Goal: Task Accomplishment & Management: Use online tool/utility

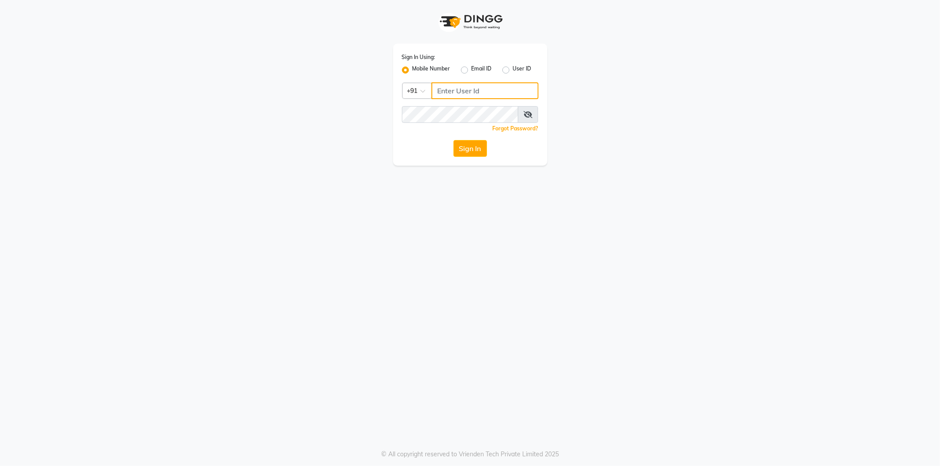
click at [463, 96] on input "Username" at bounding box center [484, 90] width 107 height 17
type input "9137614940"
click at [412, 123] on div "Sign In Using: Mobile Number Email ID User ID Country Code × [PHONE_NUMBER] Rem…" at bounding box center [470, 105] width 154 height 122
click at [472, 145] on button "Sign In" at bounding box center [469, 148] width 33 height 17
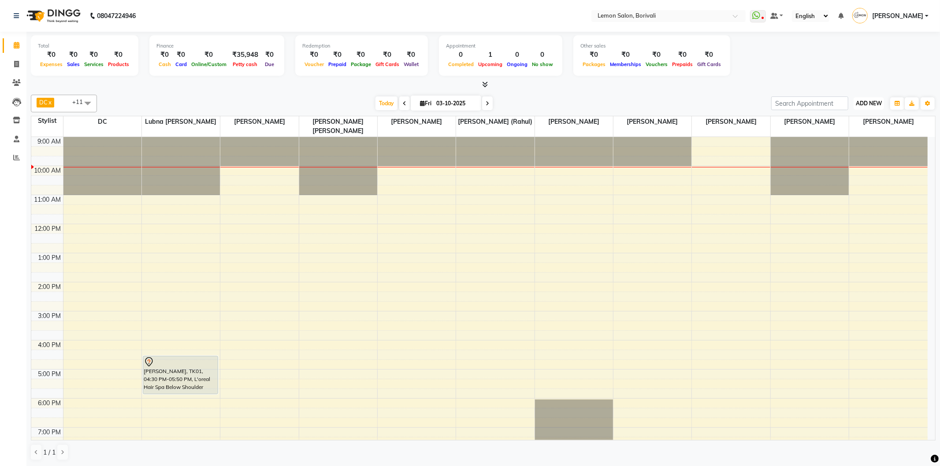
click at [863, 103] on span "ADD NEW" at bounding box center [869, 103] width 26 height 7
click at [853, 156] on link "Add Attendance" at bounding box center [849, 154] width 70 height 11
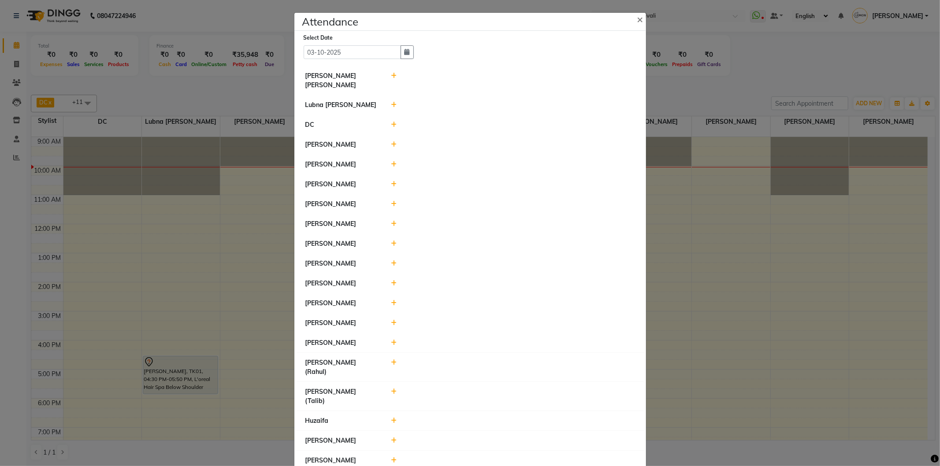
click at [391, 286] on icon at bounding box center [394, 283] width 6 height 6
click at [393, 206] on div at bounding box center [512, 204] width 257 height 9
click at [391, 205] on icon at bounding box center [394, 204] width 6 height 6
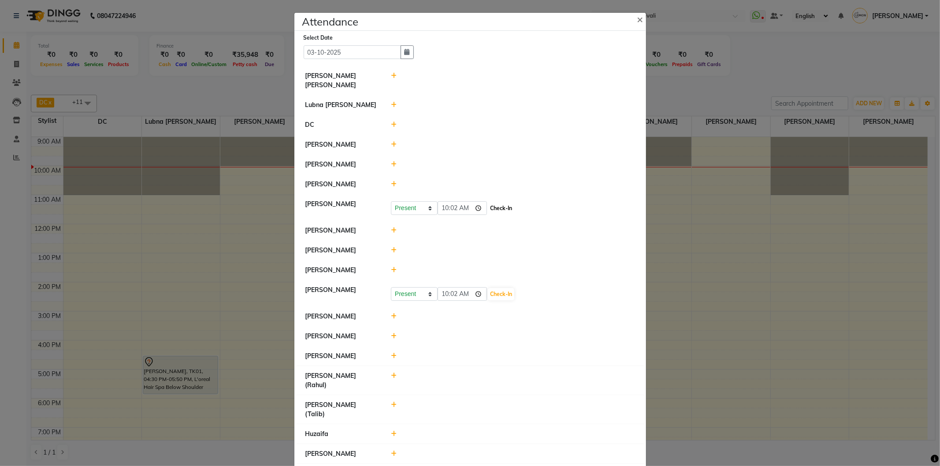
click at [494, 207] on button "Check-In" at bounding box center [501, 208] width 26 height 12
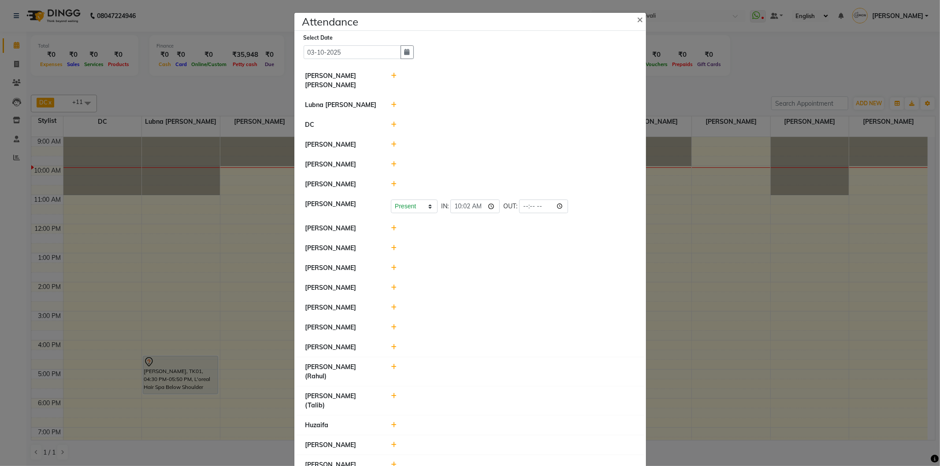
click at [391, 289] on icon at bounding box center [394, 288] width 6 height 6
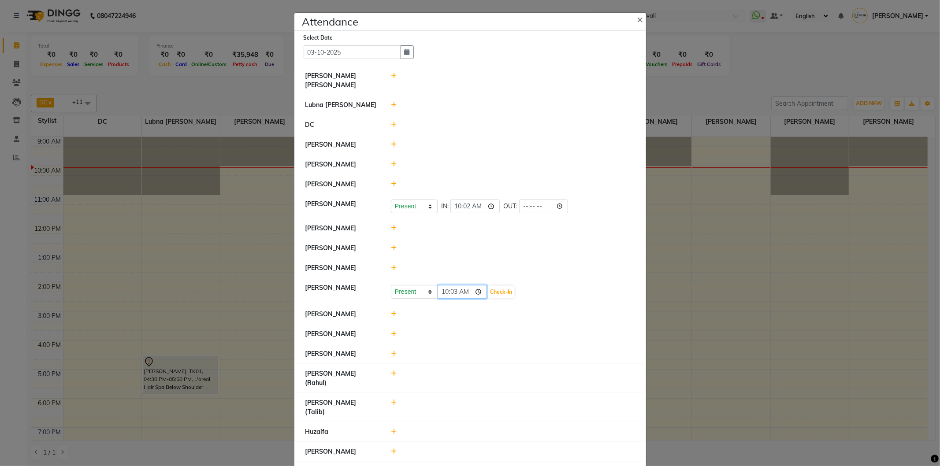
click at [443, 293] on input "10:03" at bounding box center [462, 292] width 49 height 14
type input "09:48"
click at [507, 295] on button "Check-In" at bounding box center [501, 292] width 26 height 12
click at [391, 167] on icon at bounding box center [394, 164] width 6 height 6
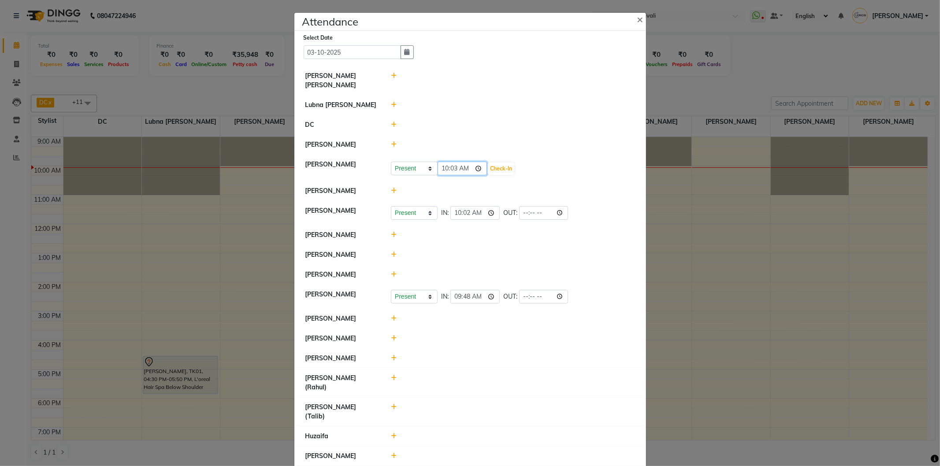
click at [442, 167] on input "10:03" at bounding box center [462, 169] width 49 height 14
type input "09:54"
click at [497, 165] on button "Check-In" at bounding box center [501, 169] width 26 height 12
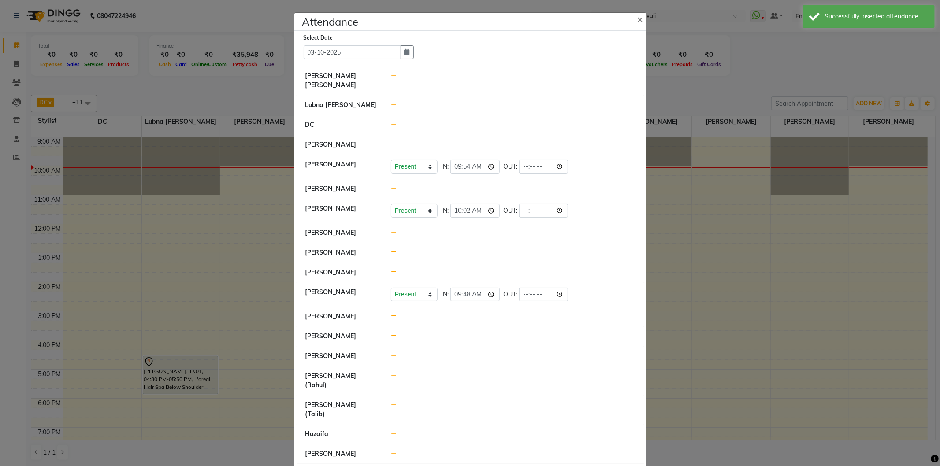
click at [391, 254] on icon at bounding box center [394, 252] width 6 height 6
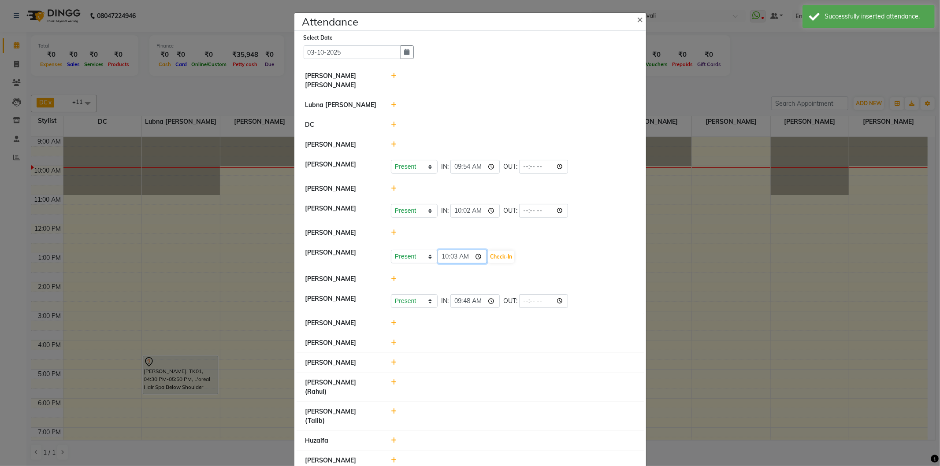
click at [439, 257] on input "10:03" at bounding box center [462, 257] width 49 height 14
type input "09:59"
click at [504, 254] on button "Check-In" at bounding box center [501, 257] width 26 height 12
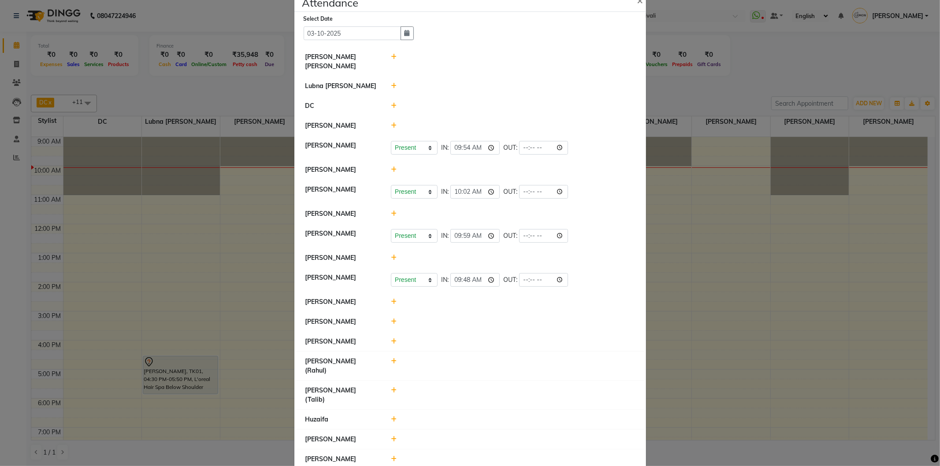
click at [391, 416] on icon at bounding box center [394, 419] width 6 height 6
click at [441, 417] on input "10:03" at bounding box center [462, 424] width 49 height 14
type input "09:58"
click at [513, 418] on button "Check-In" at bounding box center [501, 424] width 26 height 12
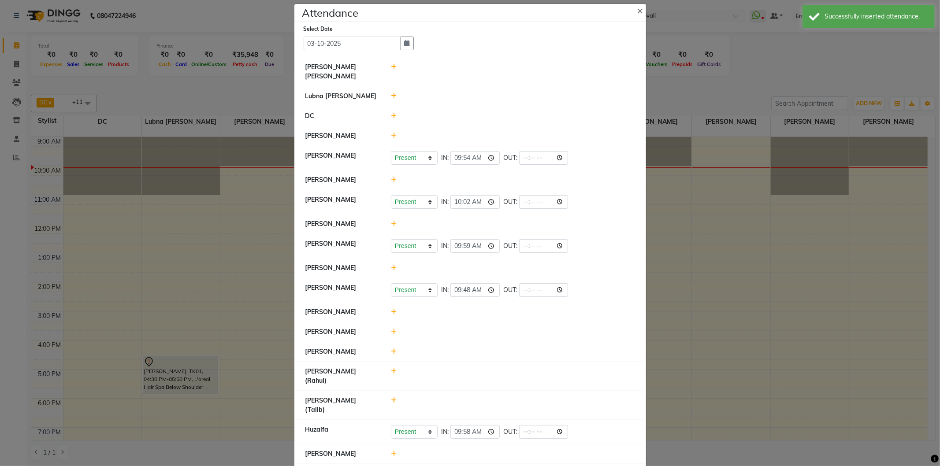
scroll to position [0, 0]
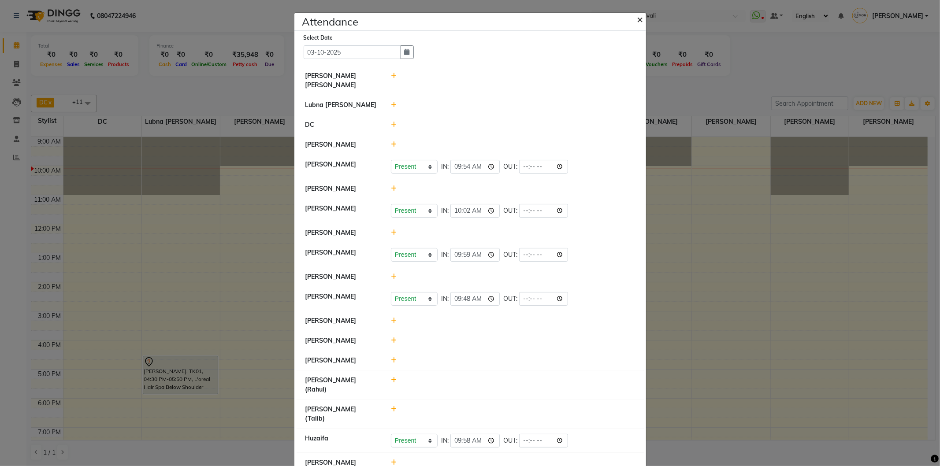
click at [637, 20] on span "×" at bounding box center [640, 18] width 6 height 13
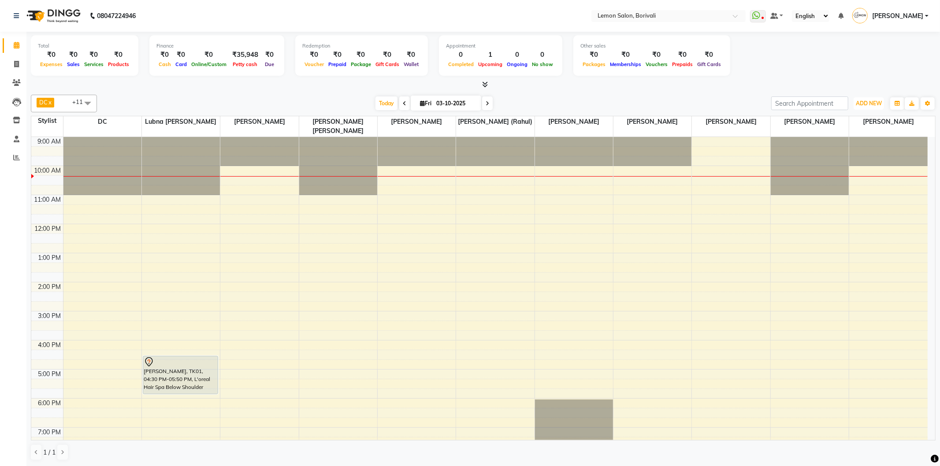
drag, startPoint x: 858, startPoint y: 107, endPoint x: 849, endPoint y: 104, distance: 9.1
click at [865, 107] on button "ADD NEW Toggle Dropdown" at bounding box center [869, 103] width 30 height 12
click at [846, 151] on link "Add Attendance" at bounding box center [849, 154] width 70 height 11
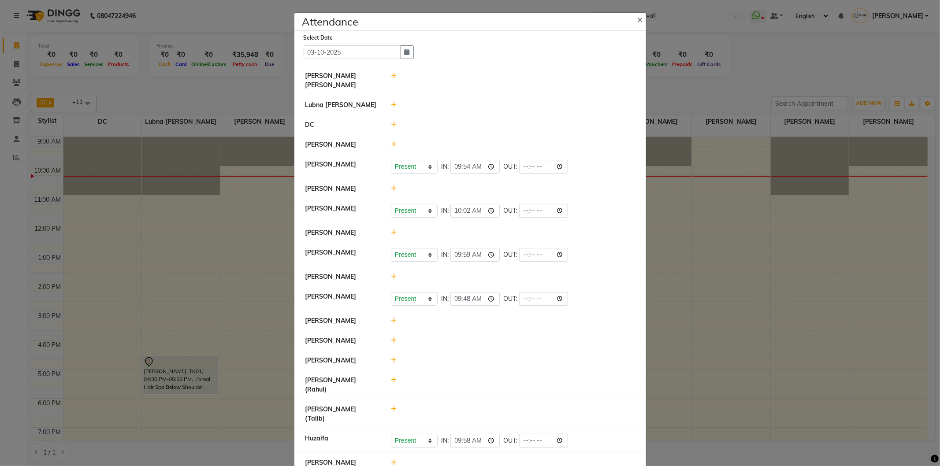
click at [391, 102] on icon at bounding box center [394, 105] width 6 height 6
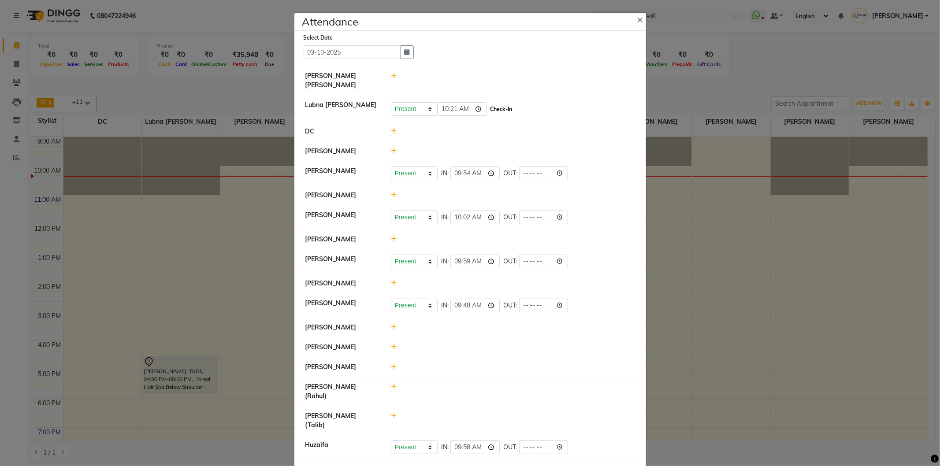
click at [505, 103] on button "Check-In" at bounding box center [501, 109] width 26 height 12
